Goal: Use online tool/utility: Utilize a website feature to perform a specific function

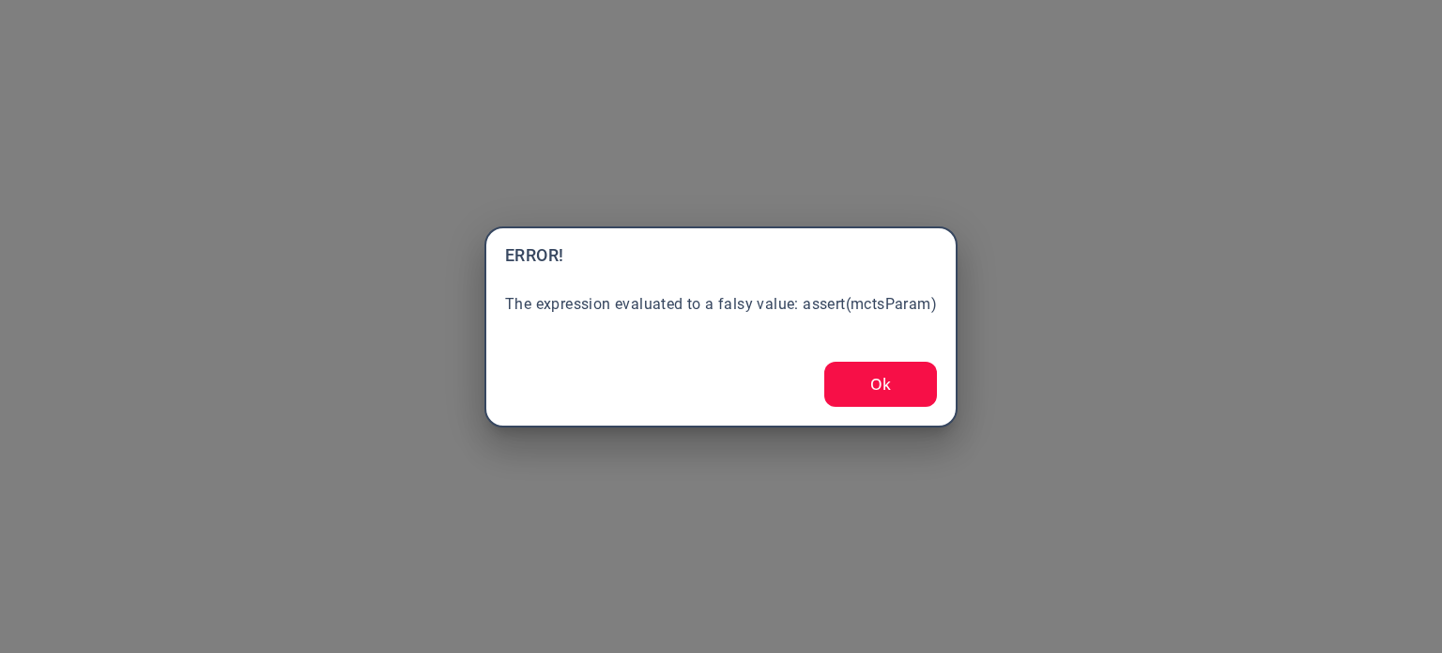
click at [871, 383] on button "Ok" at bounding box center [881, 384] width 113 height 45
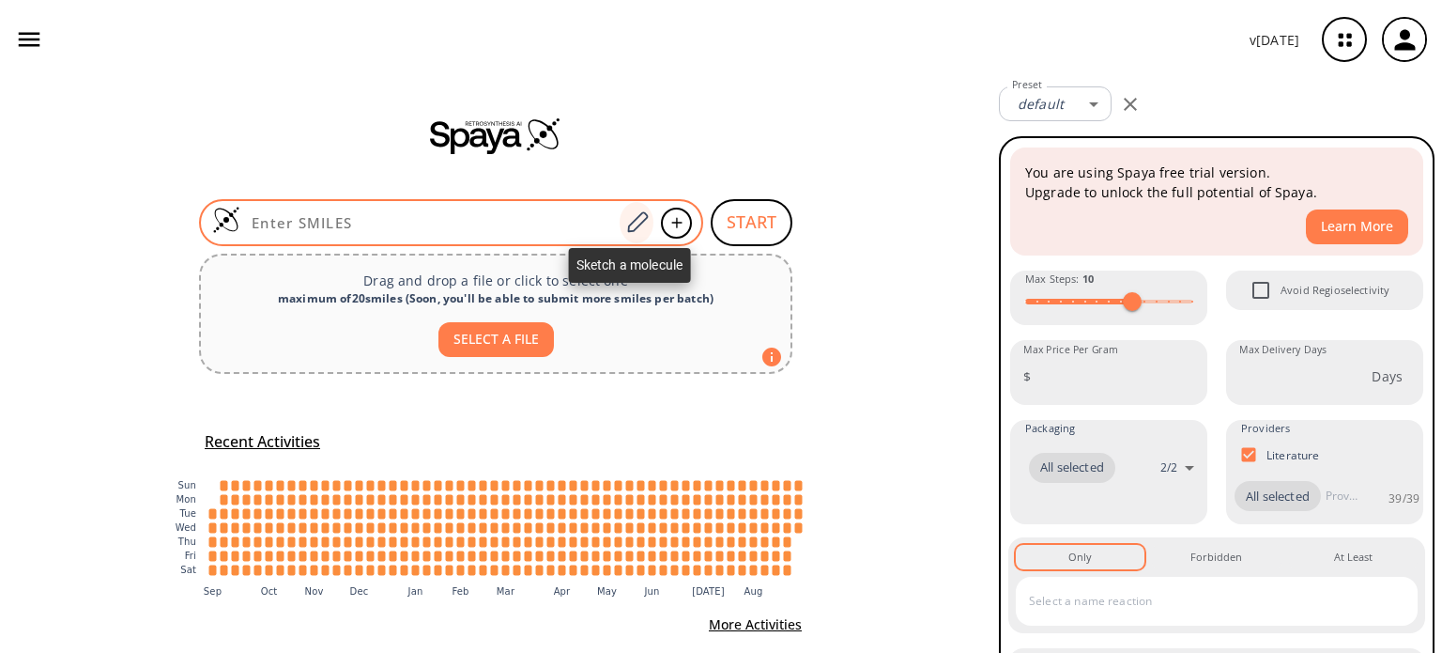
click at [632, 228] on icon at bounding box center [637, 222] width 25 height 24
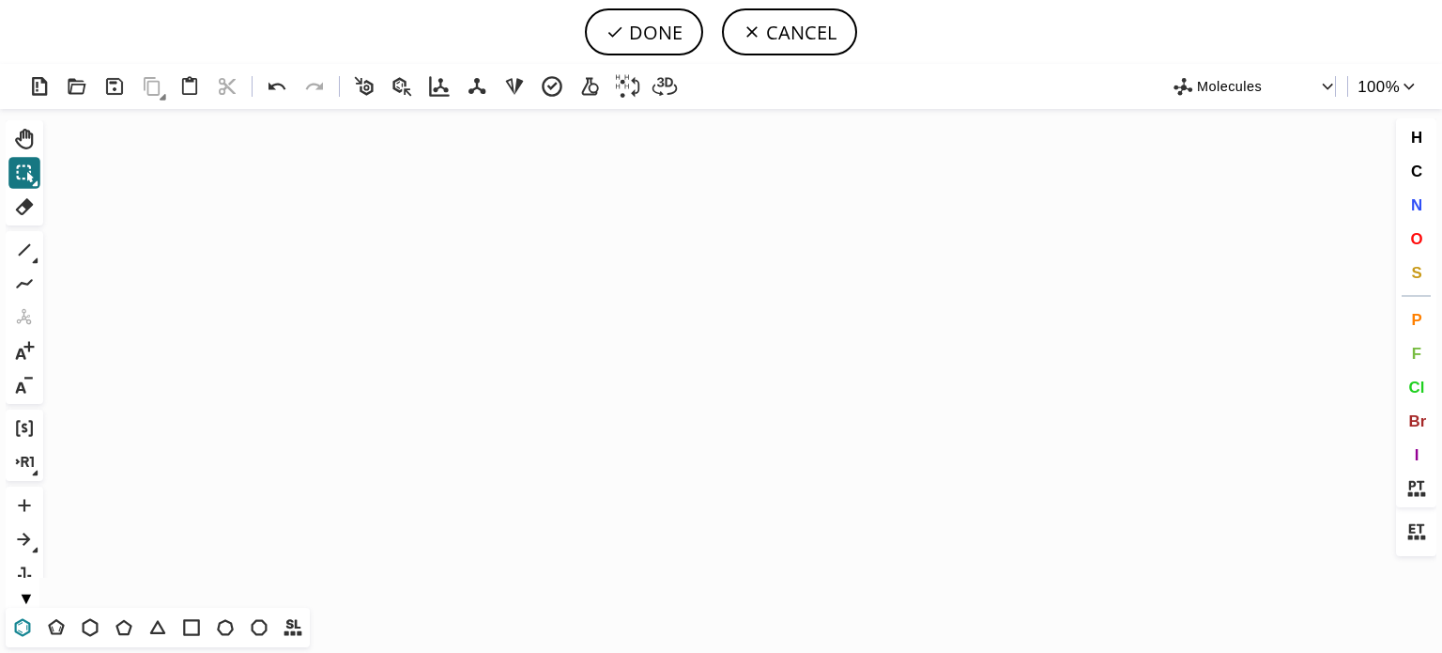
click at [26, 626] on icon at bounding box center [22, 627] width 24 height 24
click at [620, 361] on icon "Created with [PERSON_NAME] 2.3.0" at bounding box center [721, 358] width 1341 height 499
click at [23, 258] on icon at bounding box center [24, 250] width 24 height 24
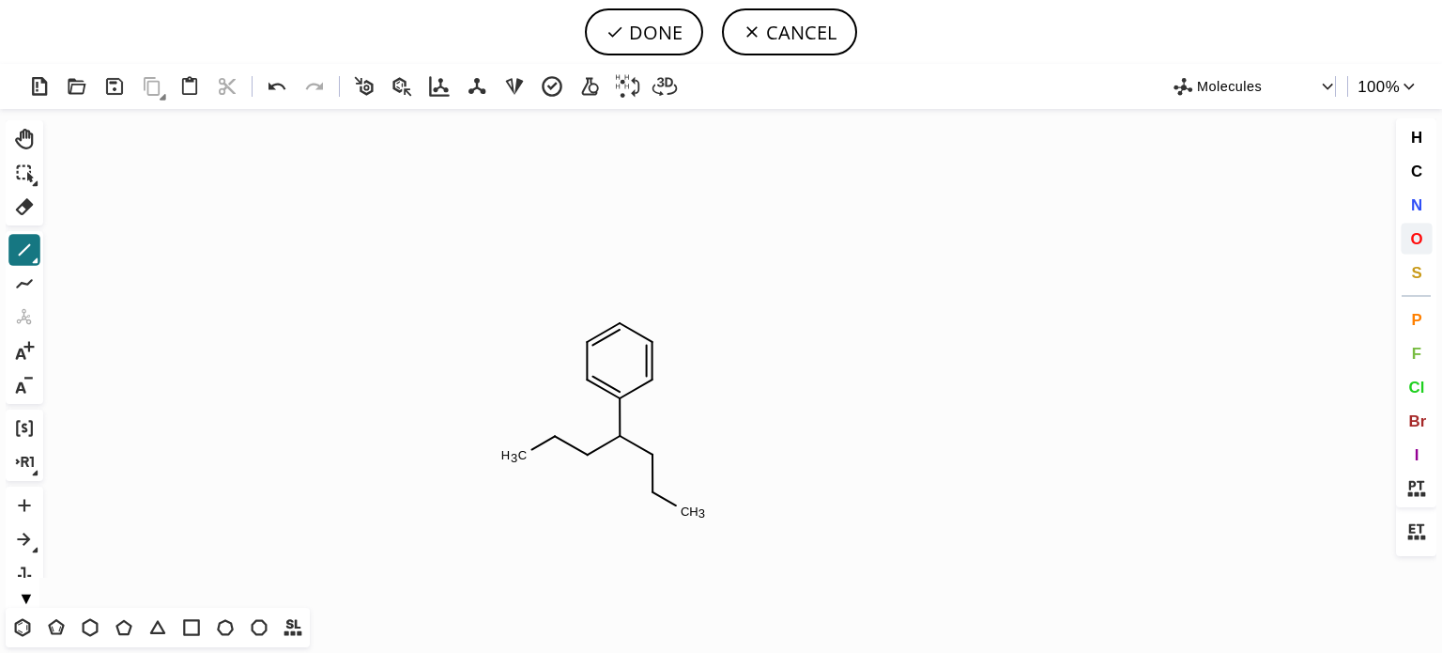
click at [1416, 236] on span "O" at bounding box center [1417, 238] width 12 height 18
click at [586, 451] on tspan "O" at bounding box center [585, 451] width 9 height 14
click at [652, 457] on tspan "O" at bounding box center [651, 458] width 9 height 14
click at [19, 251] on icon at bounding box center [24, 250] width 24 height 24
click at [1418, 378] on span "Cl" at bounding box center [1417, 387] width 16 height 18
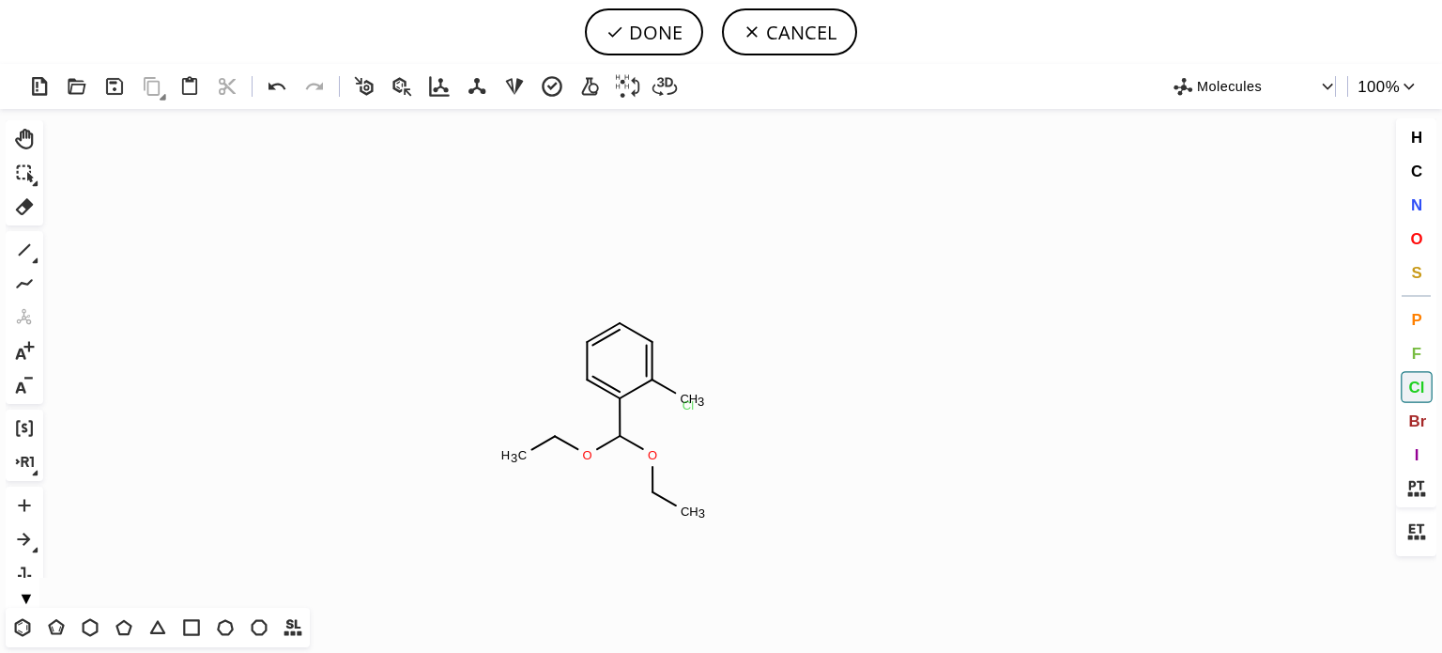
click at [688, 405] on tspan "Cl" at bounding box center [689, 405] width 12 height 14
click at [662, 29] on button "DONE" at bounding box center [644, 31] width 118 height 47
type input "C1C=C(C(OCC)OCC)C(Cl)=CC=1"
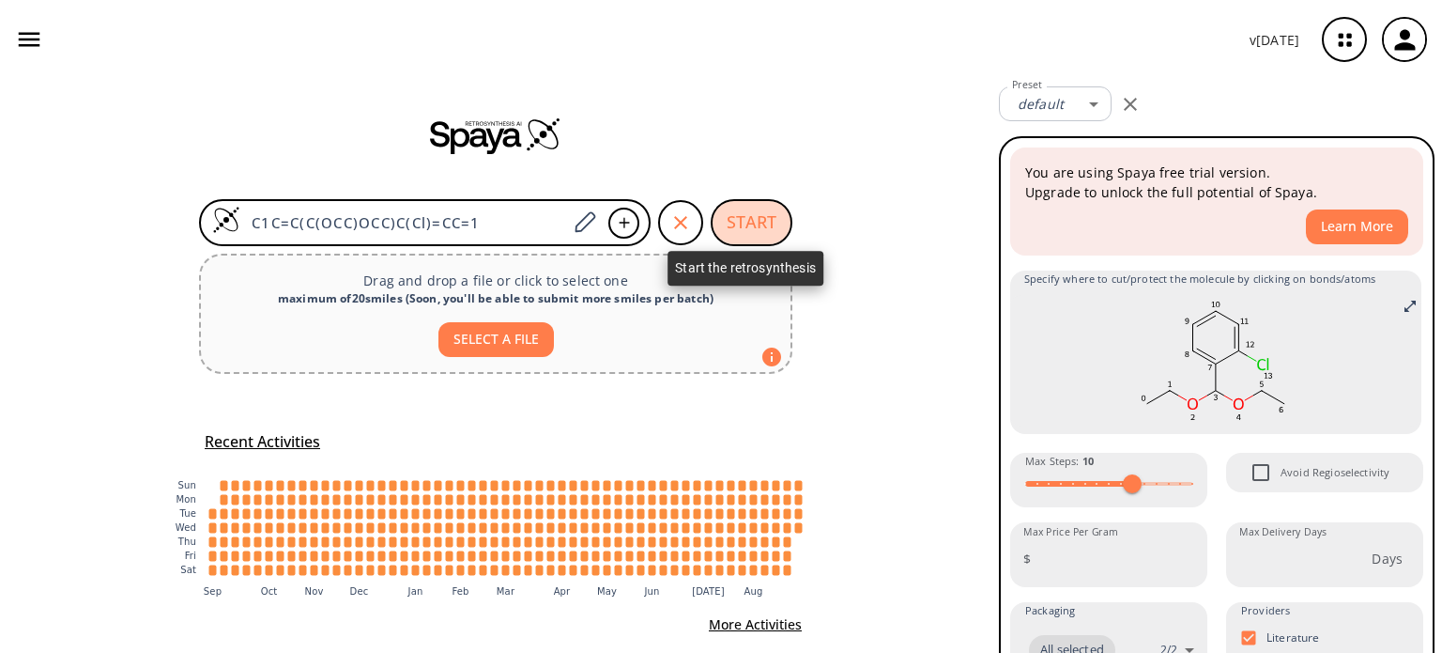
click at [748, 227] on button "START" at bounding box center [752, 222] width 82 height 47
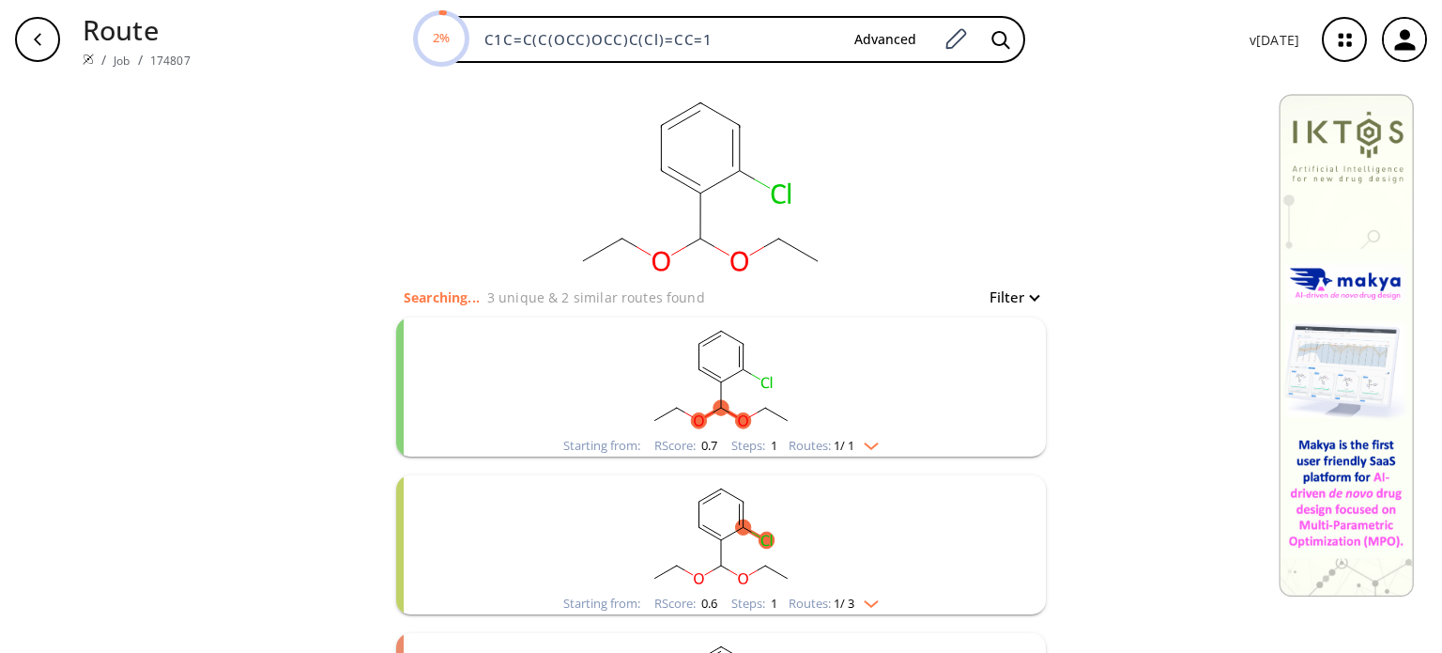
click at [873, 442] on img "clusters" at bounding box center [867, 442] width 24 height 15
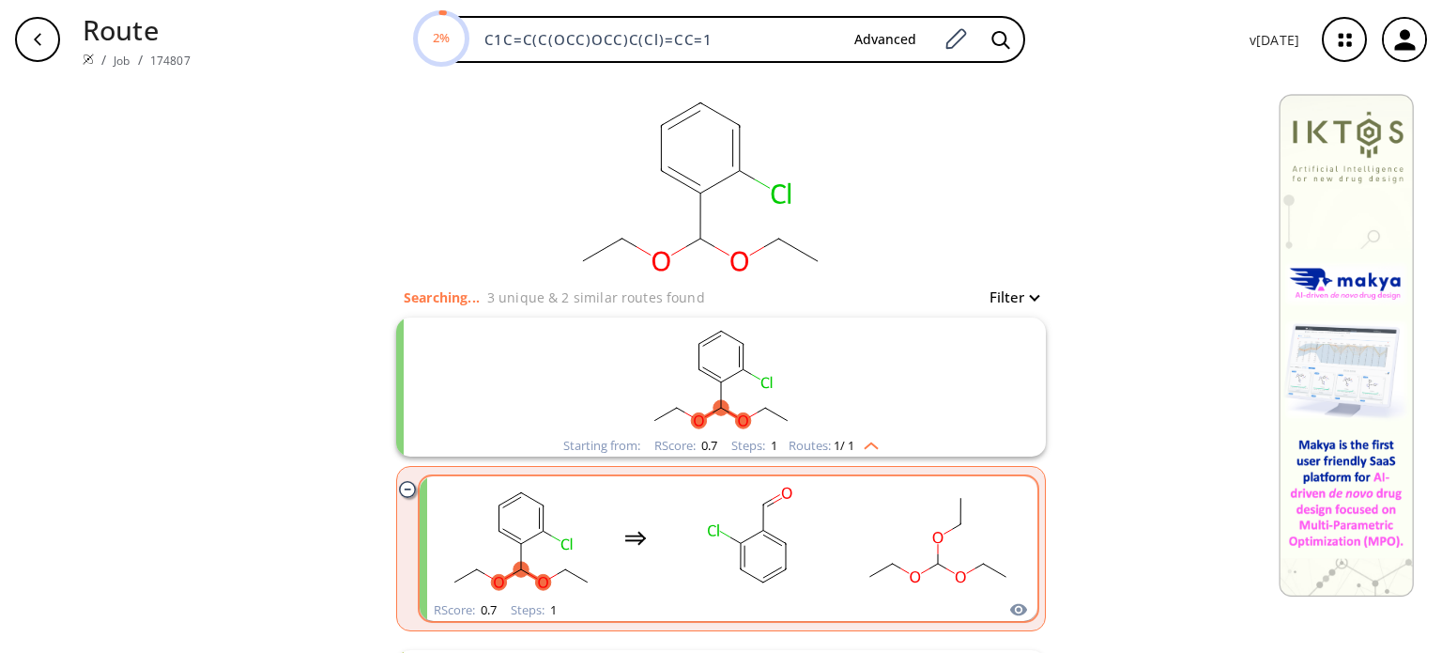
click at [854, 519] on rect "clusters" at bounding box center [938, 537] width 169 height 117
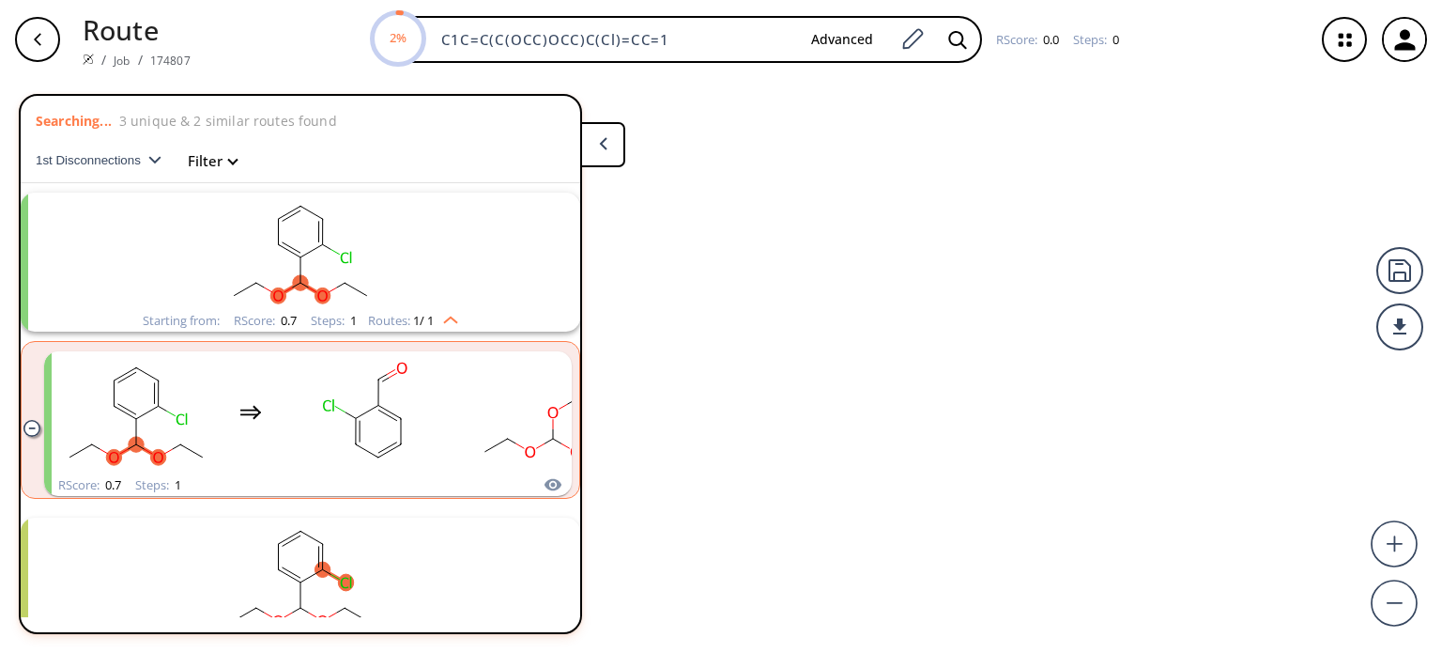
scroll to position [41, 0]
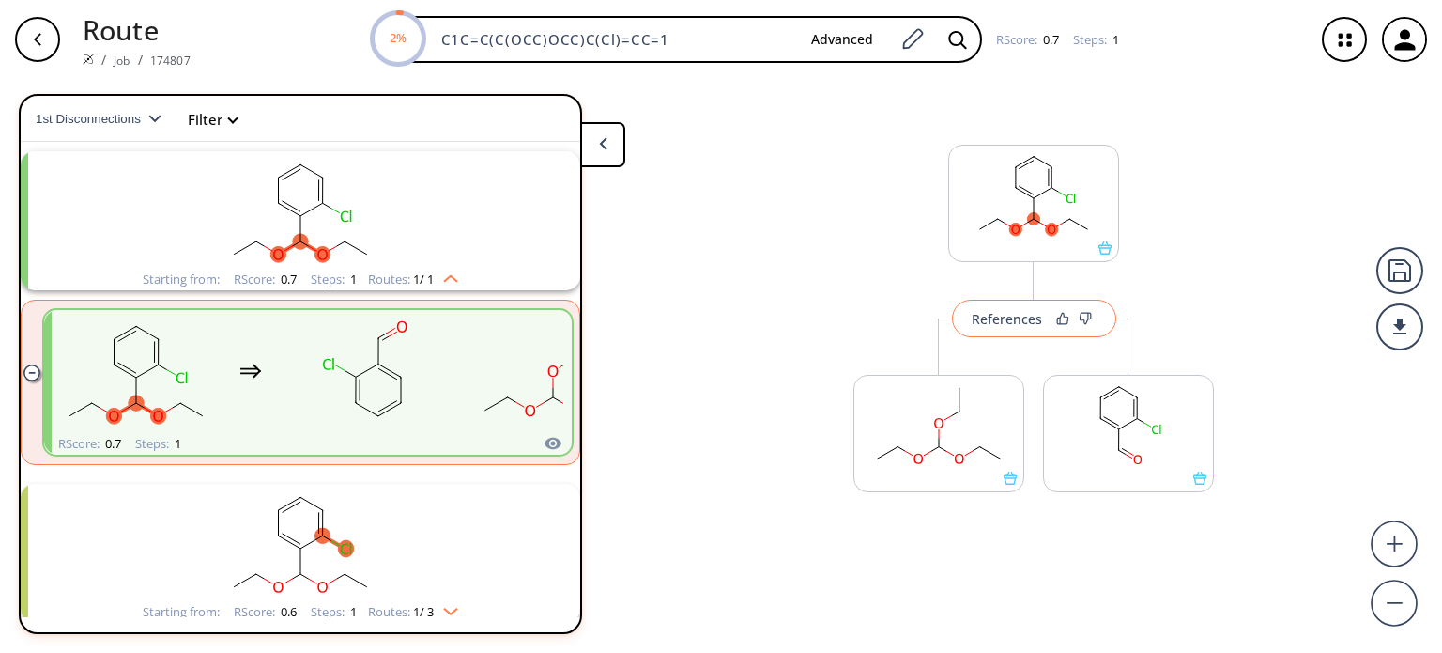
click at [1001, 316] on div "References" at bounding box center [1007, 319] width 70 height 12
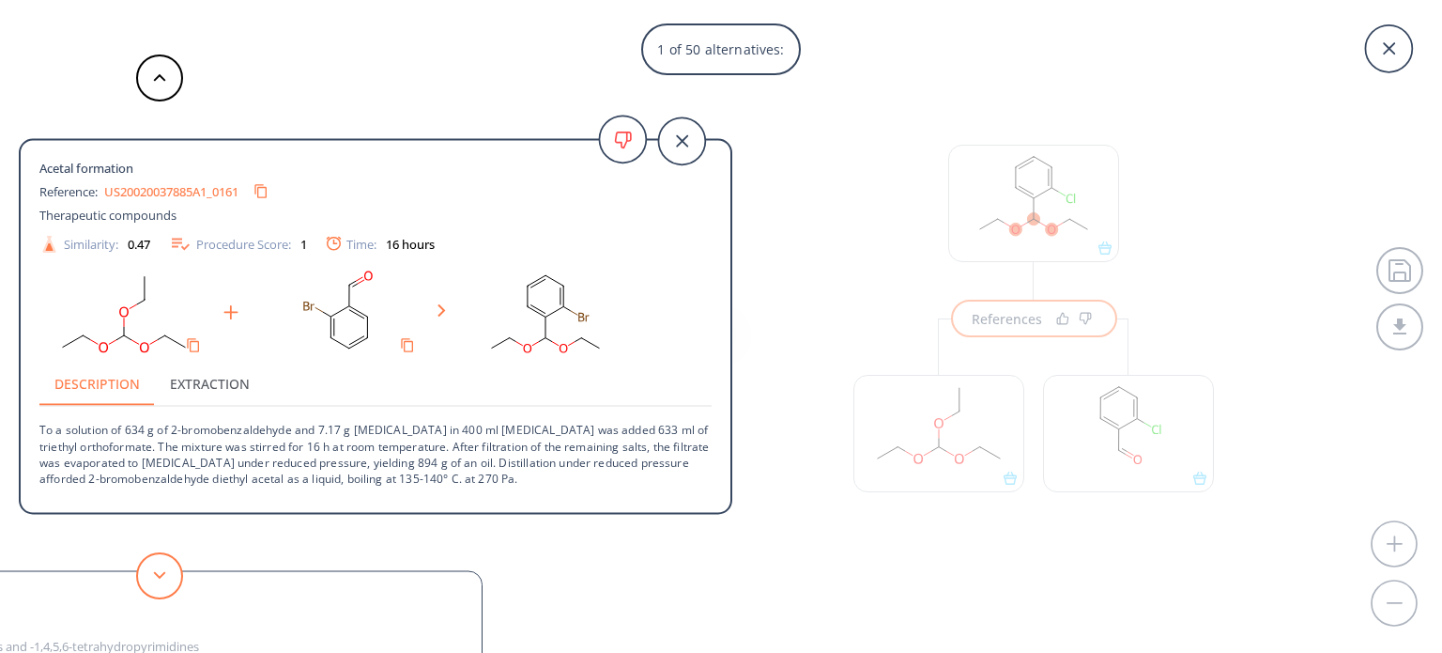
click at [171, 578] on button at bounding box center [159, 575] width 47 height 47
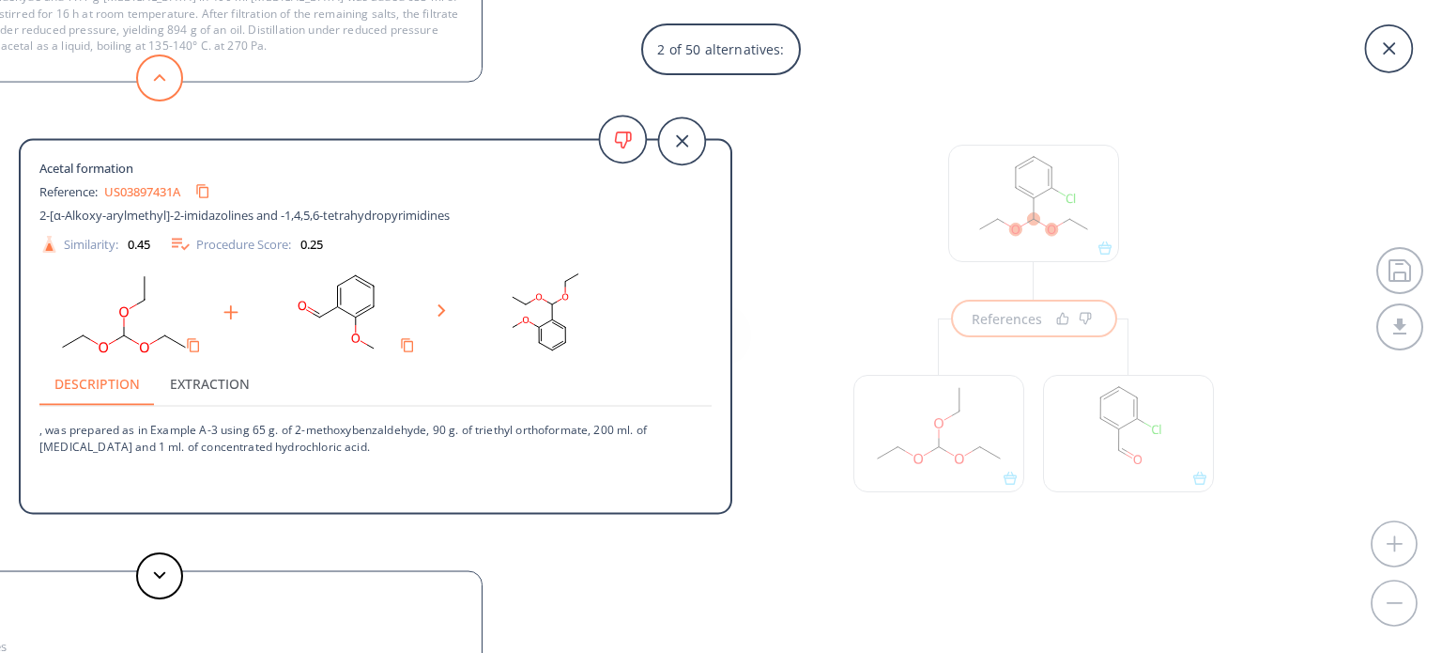
click at [165, 87] on button at bounding box center [159, 77] width 47 height 47
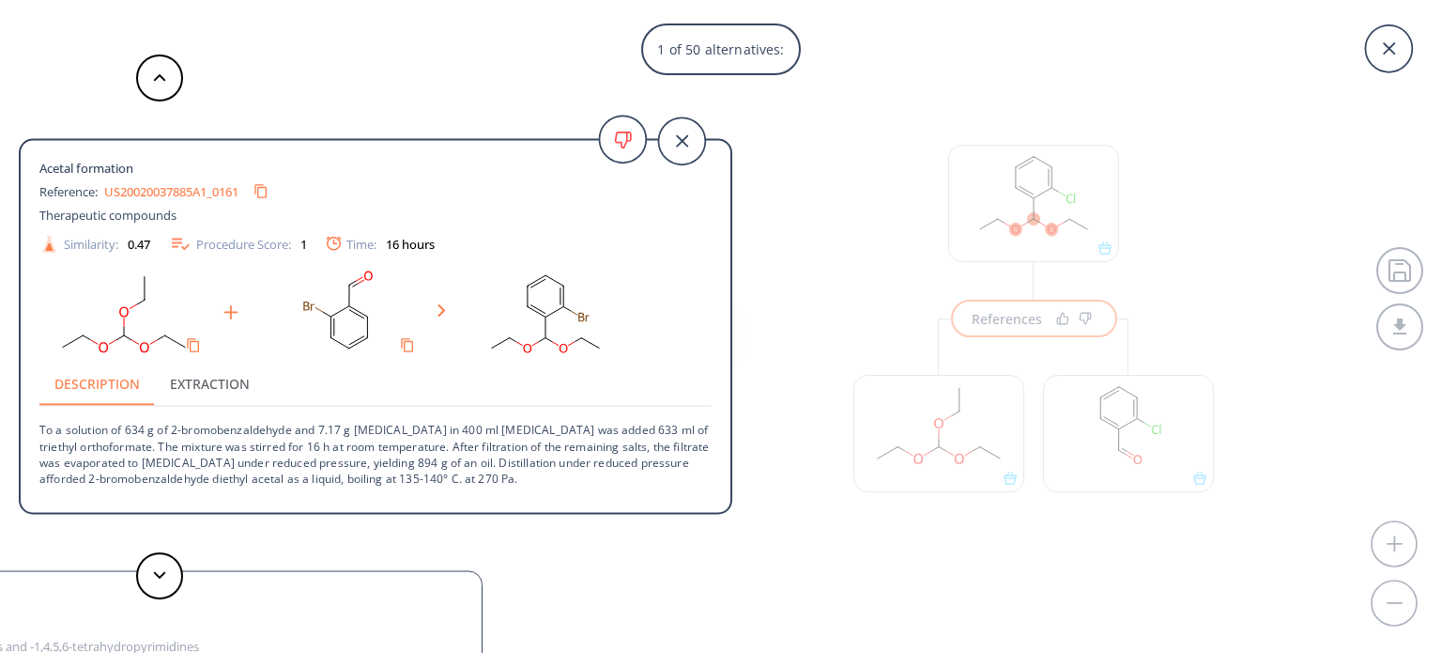
click at [1143, 435] on div "1 of 50 alternatives: Acetal formation Reference: US20020037885A1_0161 Therapeu…" at bounding box center [721, 326] width 1442 height 653
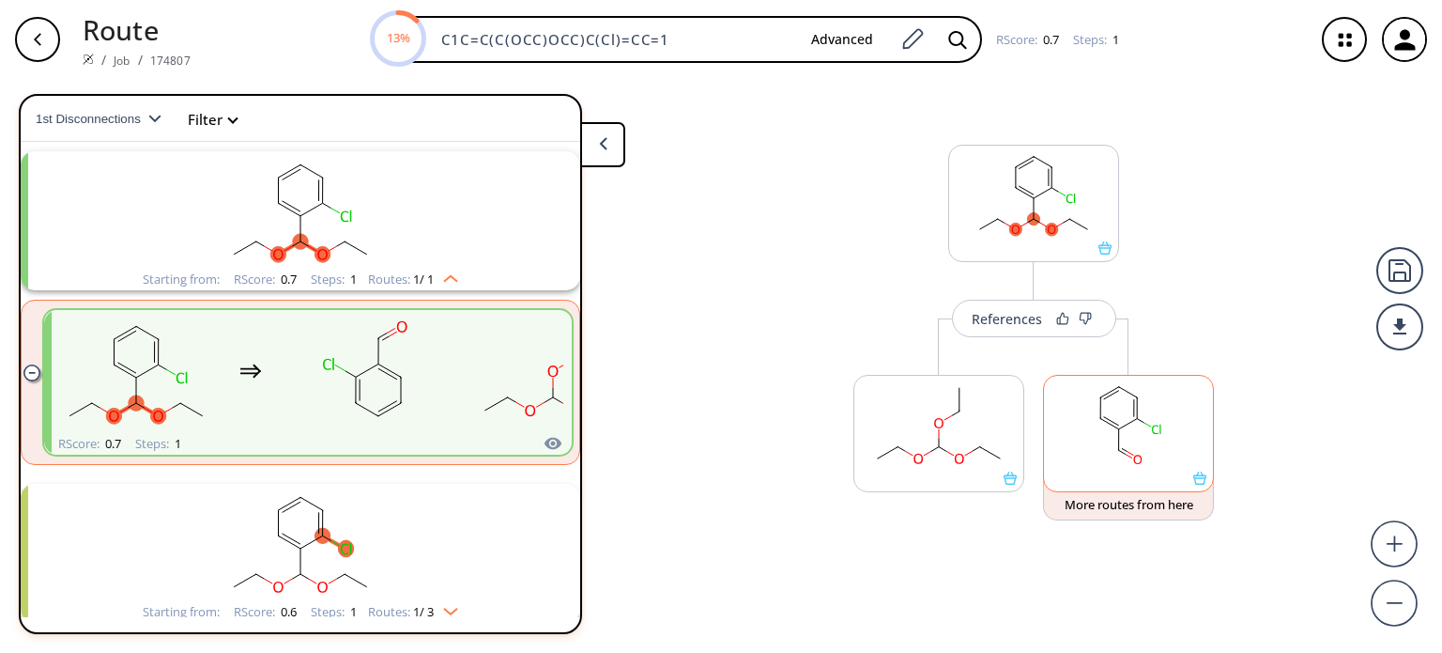
click at [1164, 420] on rect at bounding box center [1128, 424] width 169 height 96
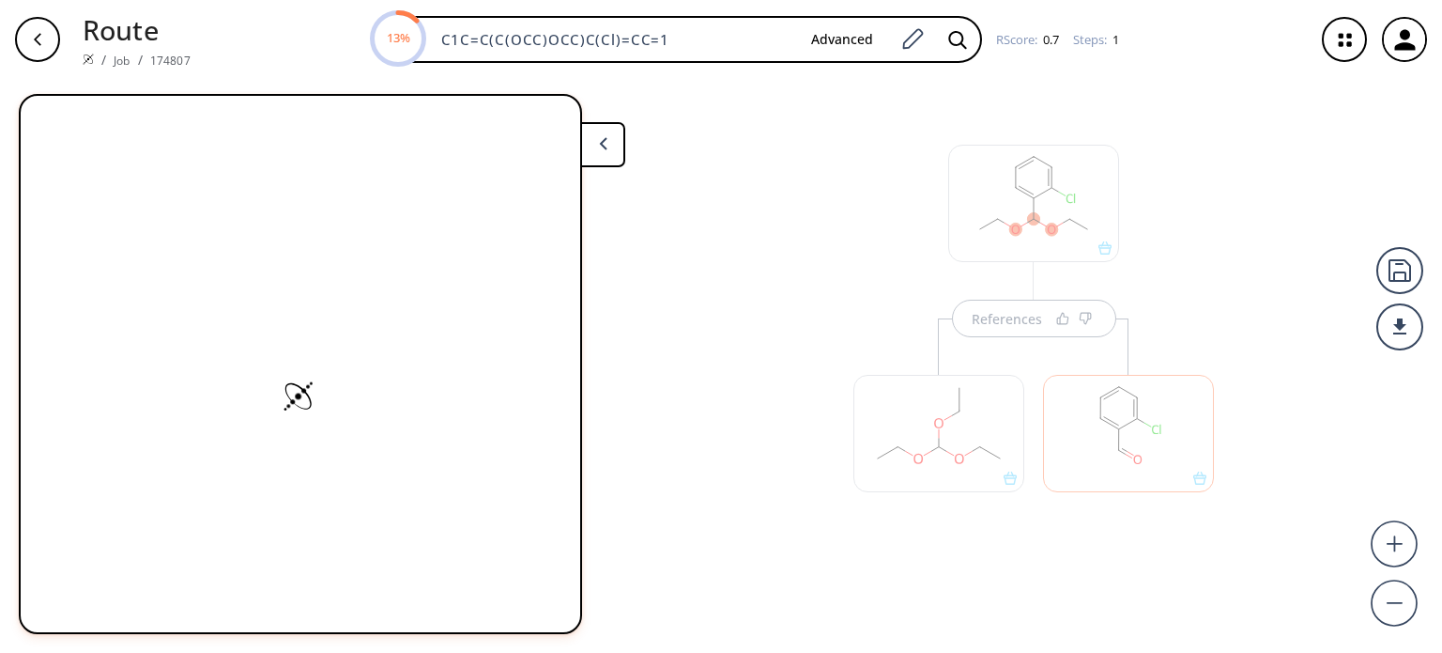
scroll to position [0, 0]
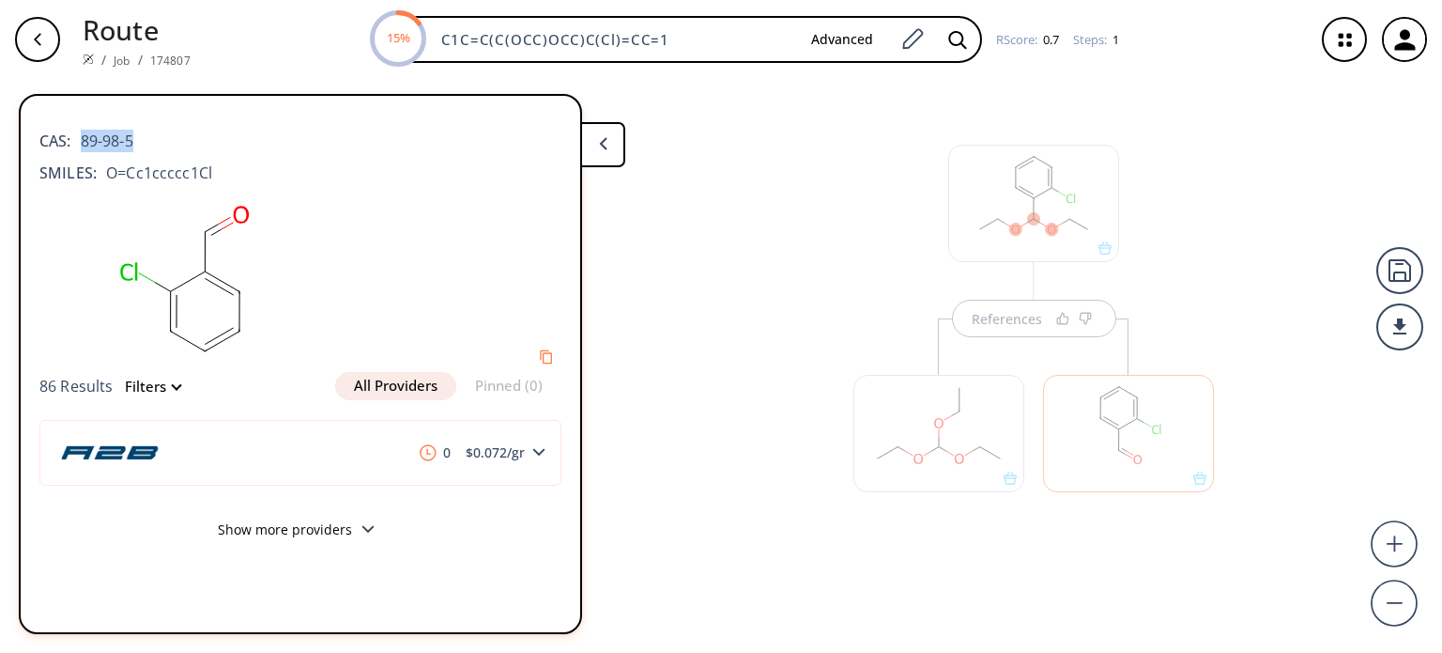
drag, startPoint x: 149, startPoint y: 134, endPoint x: 112, endPoint y: 168, distance: 50.5
click at [83, 149] on div "CAS: 89-98-5" at bounding box center [300, 131] width 522 height 41
copy span "89-98-5"
click at [994, 330] on div at bounding box center [939, 423] width 190 height 211
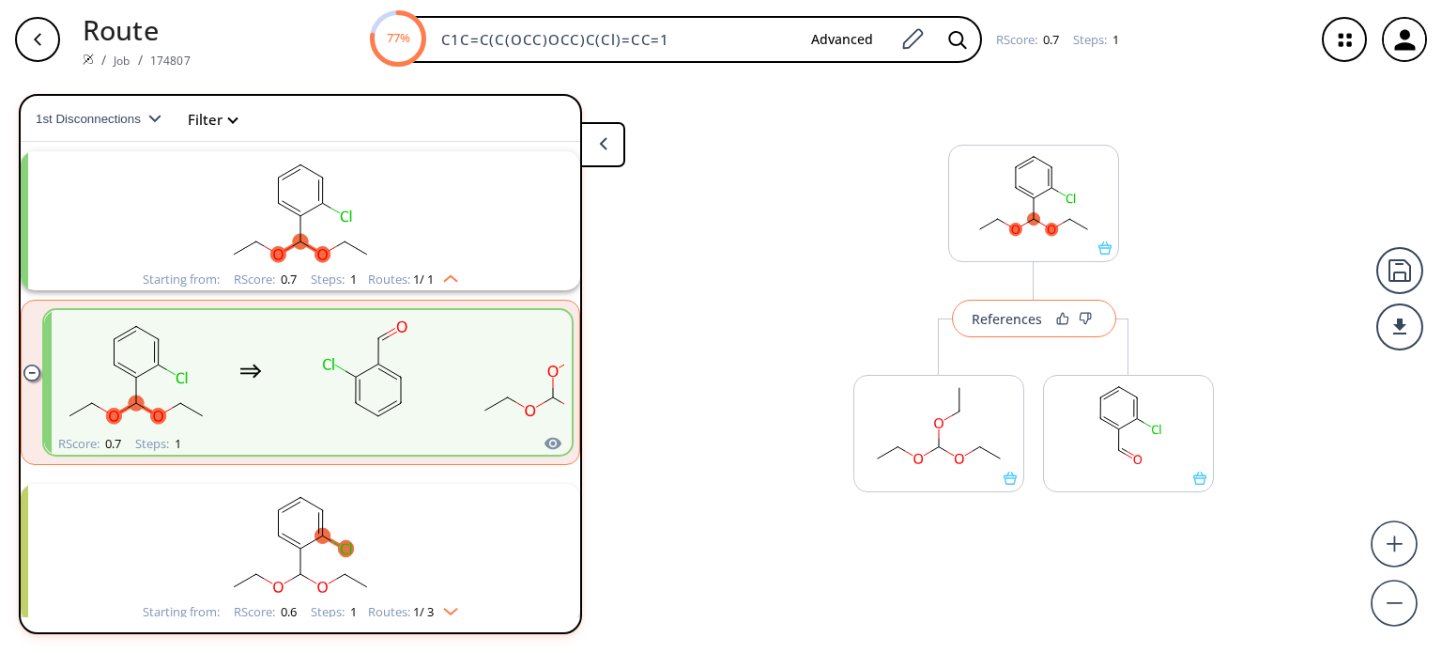
click at [987, 317] on div "References" at bounding box center [1007, 319] width 70 height 12
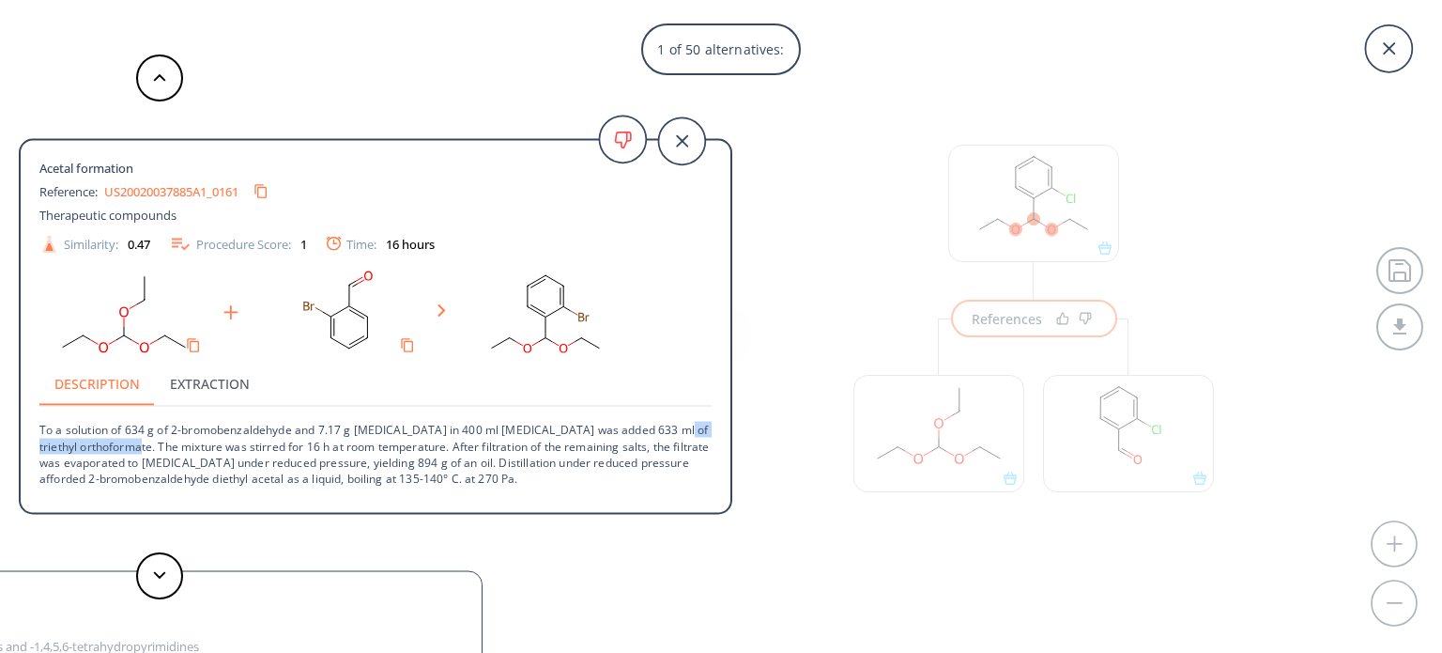
drag, startPoint x: 159, startPoint y: 446, endPoint x: 50, endPoint y: 442, distance: 109.0
click at [39, 442] on p "To a solution of 634 g of 2-bromobenzaldehyde and 7.17 g [MEDICAL_DATA] in 400 …" at bounding box center [375, 447] width 672 height 80
copy p "triethyl orthoformate."
